Goal: Task Accomplishment & Management: Use online tool/utility

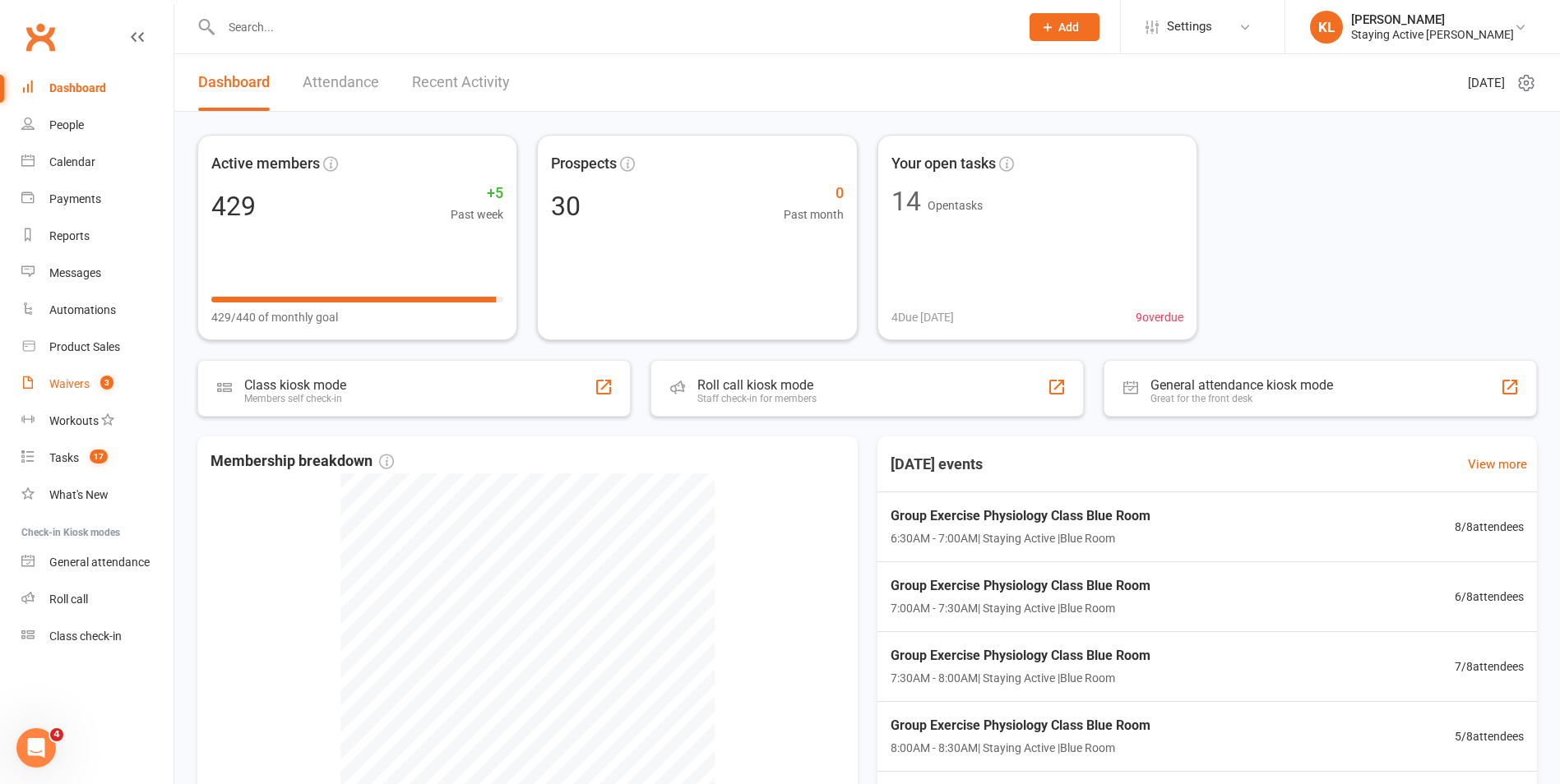
click at [67, 392] on link "Waivers 3" at bounding box center [97, 383] width 152 height 37
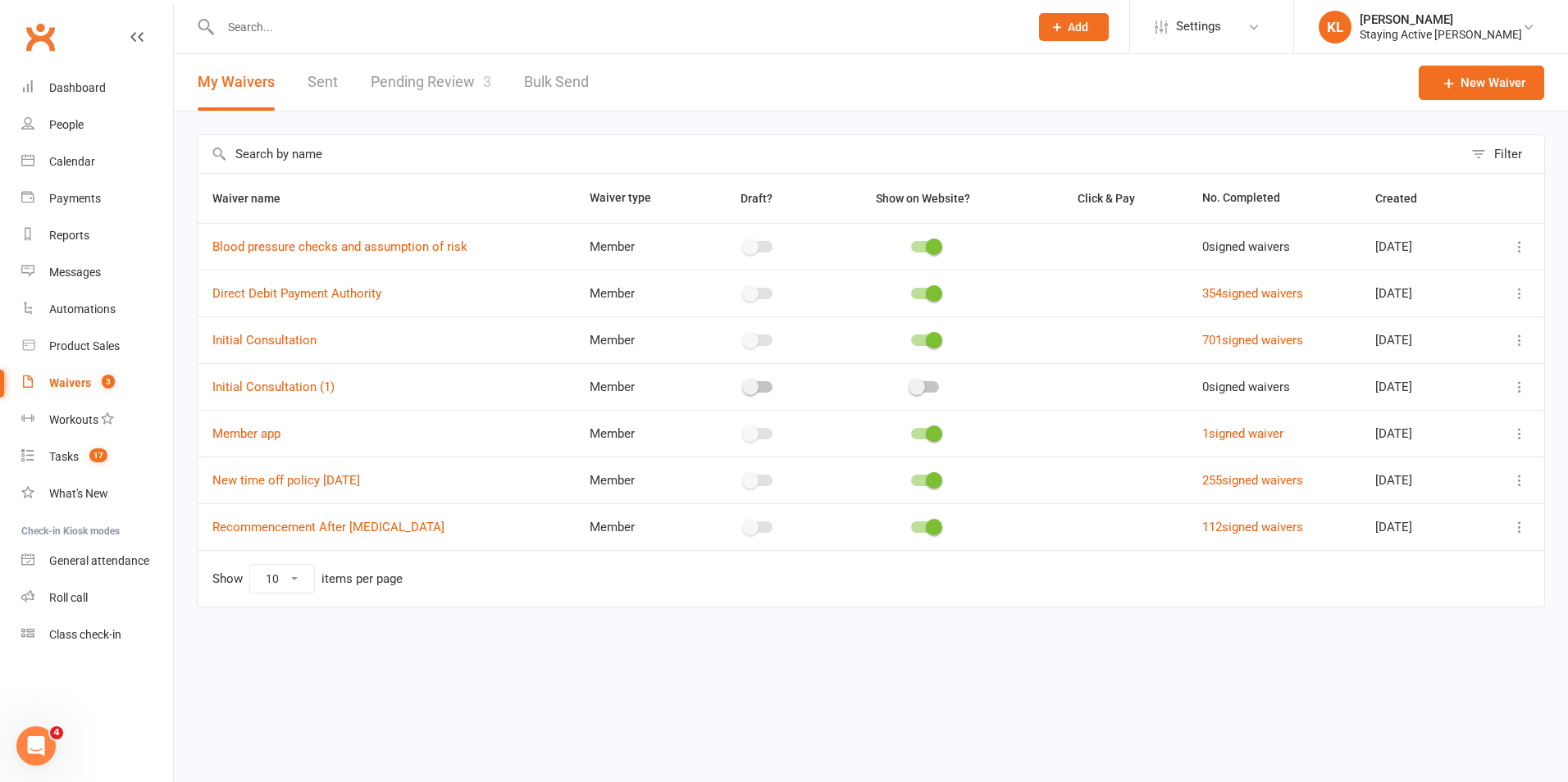
click at [456, 80] on link "Pending Review 3" at bounding box center [431, 82] width 121 height 56
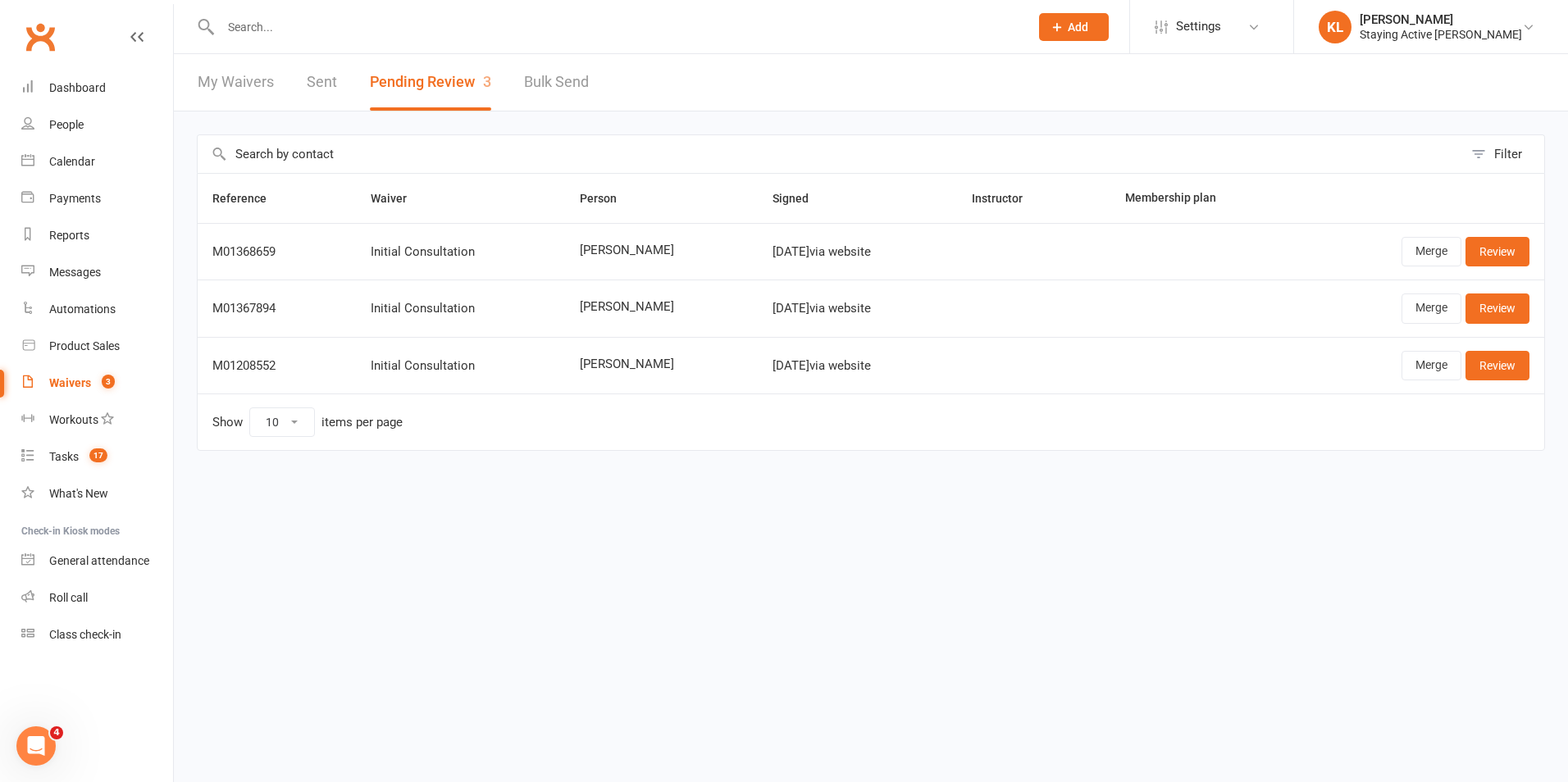
click at [271, 35] on input "text" at bounding box center [616, 27] width 802 height 23
type input "[PERSON_NAME]"
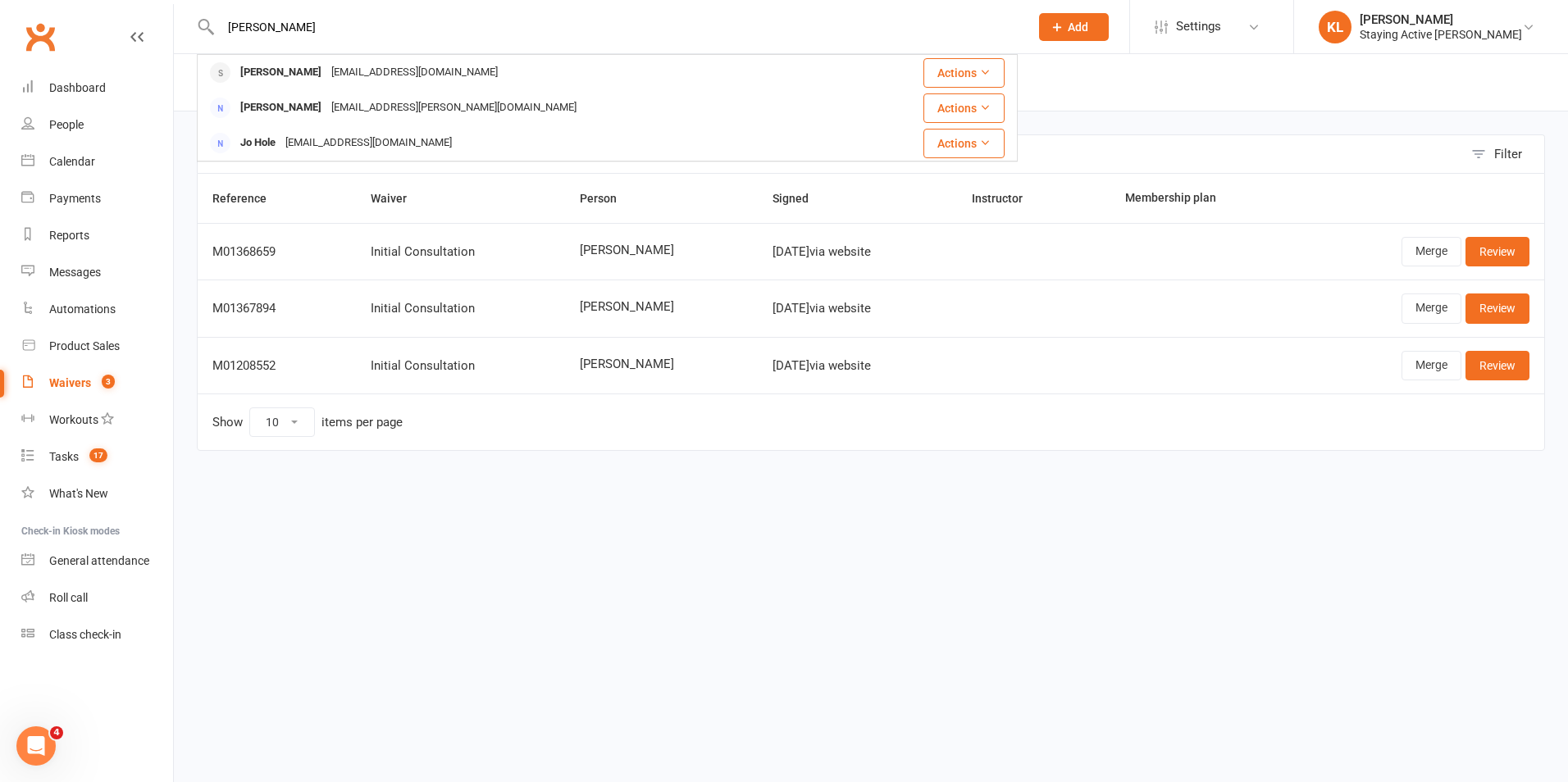
drag, startPoint x: 263, startPoint y: 21, endPoint x: 208, endPoint y: 21, distance: 55.0
click at [208, 21] on div "[PERSON_NAME] [PERSON_NAME] [EMAIL_ADDRESS][DOMAIN_NAME] Actions [PERSON_NAME] …" at bounding box center [607, 26] width 821 height 53
